Goal: Check status: Check status

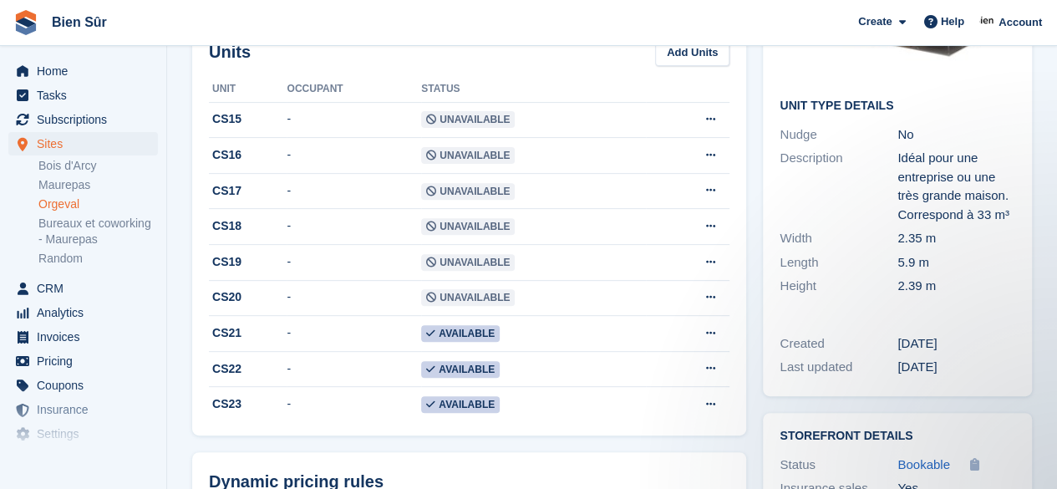
click at [475, 9] on span "Bien Sûr Create Subscription Invoice Contact Deal Discount Page Help Chat Suppo…" at bounding box center [528, 22] width 1057 height 45
click at [34, 74] on link "Home" at bounding box center [83, 70] width 150 height 23
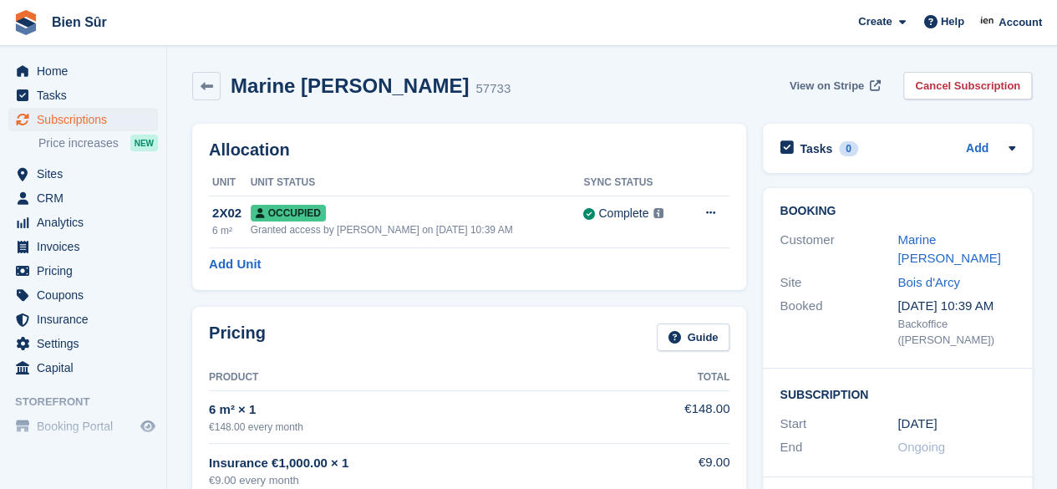
click at [830, 87] on span "View on Stripe" at bounding box center [827, 86] width 74 height 17
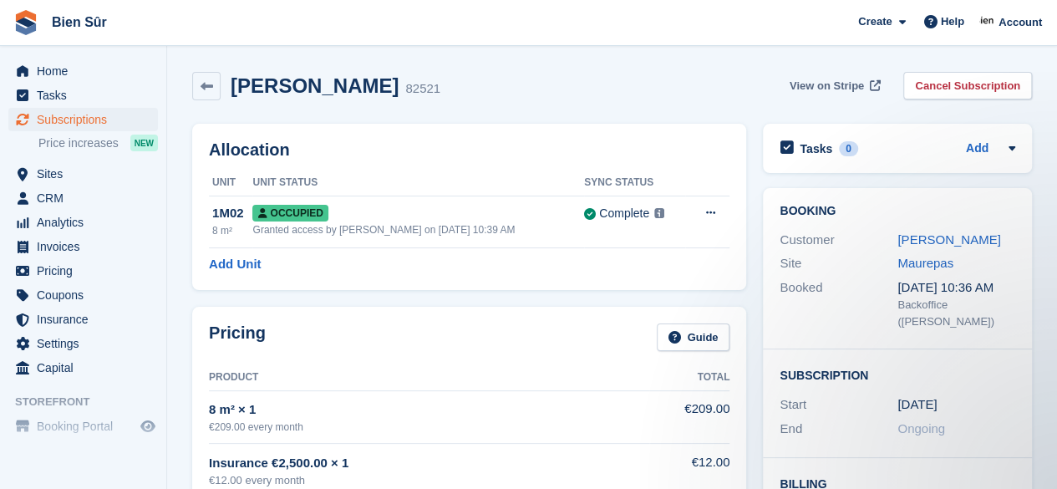
click at [812, 82] on span "View on Stripe" at bounding box center [827, 86] width 74 height 17
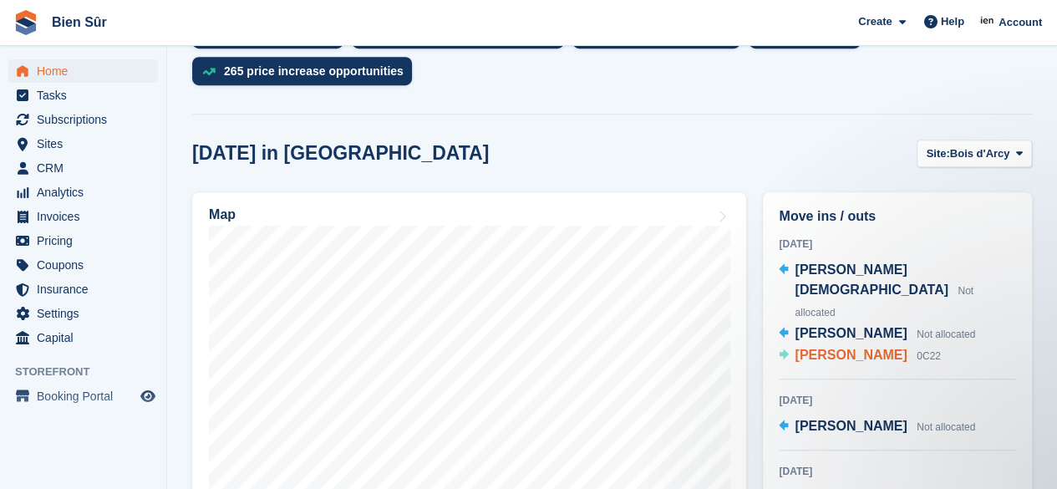
click at [863, 348] on span "Patrice Garcia" at bounding box center [851, 355] width 112 height 14
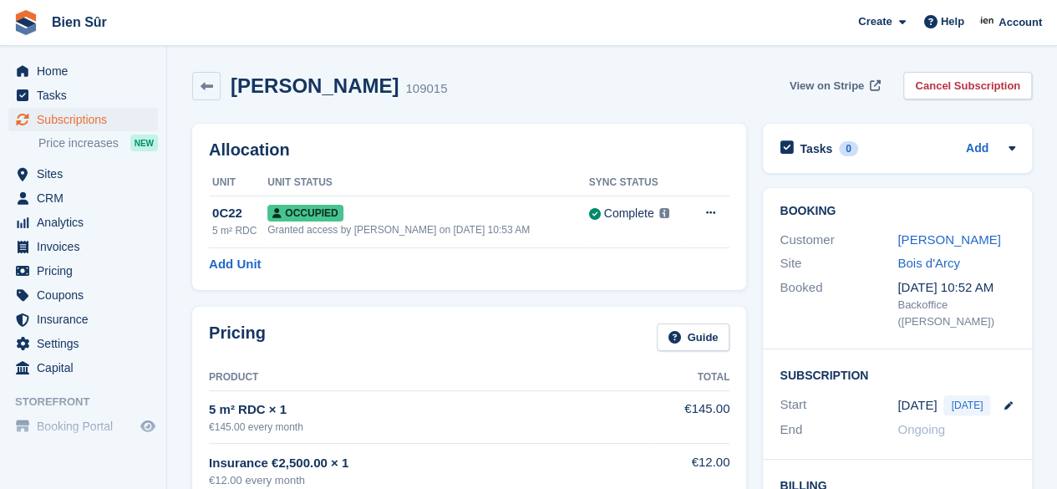
click at [841, 89] on span "View on Stripe" at bounding box center [827, 86] width 74 height 17
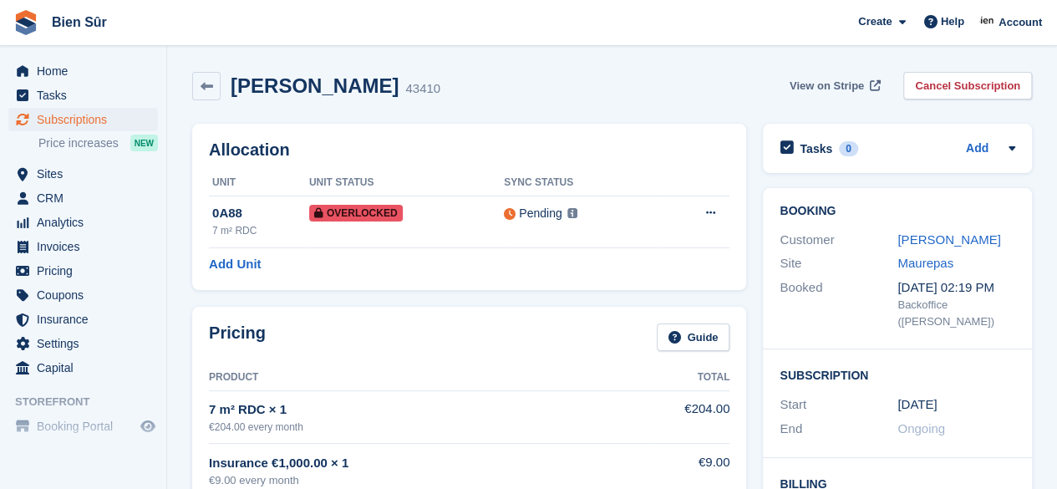
click at [834, 79] on span "View on Stripe" at bounding box center [827, 86] width 74 height 17
